Goal: Task Accomplishment & Management: Complete application form

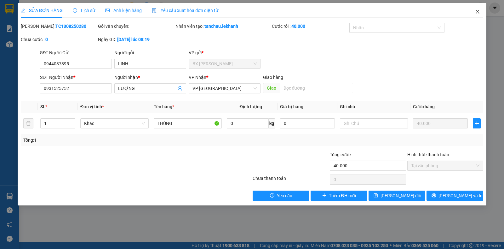
click at [478, 12] on icon "close" at bounding box center [477, 11] width 5 height 5
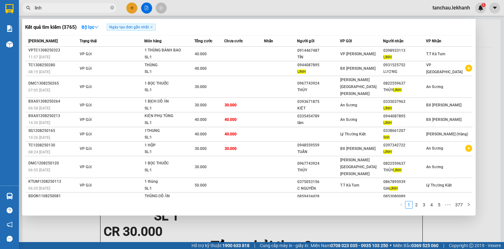
click at [57, 5] on input "linh" at bounding box center [72, 7] width 74 height 7
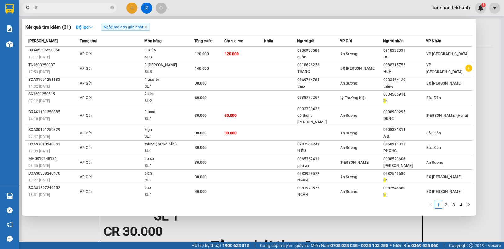
type input "l"
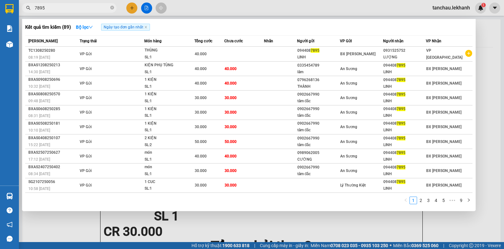
type input "7895"
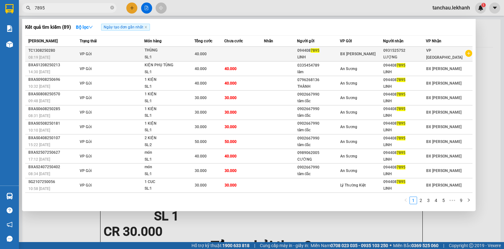
click at [276, 59] on td at bounding box center [280, 54] width 33 height 15
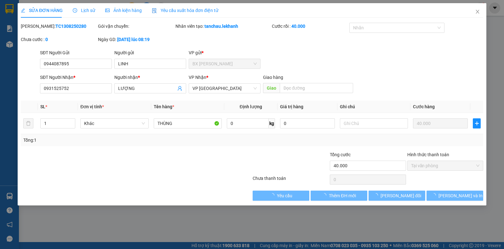
type input "0944087895"
type input "LINH"
type input "0931525752"
type input "LƯỢNG"
type input "40.000"
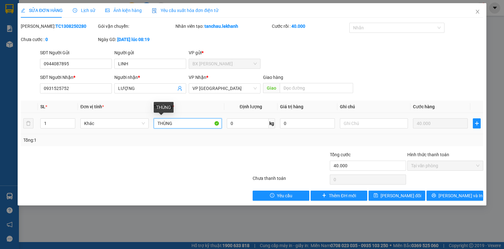
click at [186, 124] on input "THÙNG" at bounding box center [188, 123] width 68 height 10
click at [477, 11] on icon "close" at bounding box center [477, 11] width 5 height 5
